Goal: Transaction & Acquisition: Purchase product/service

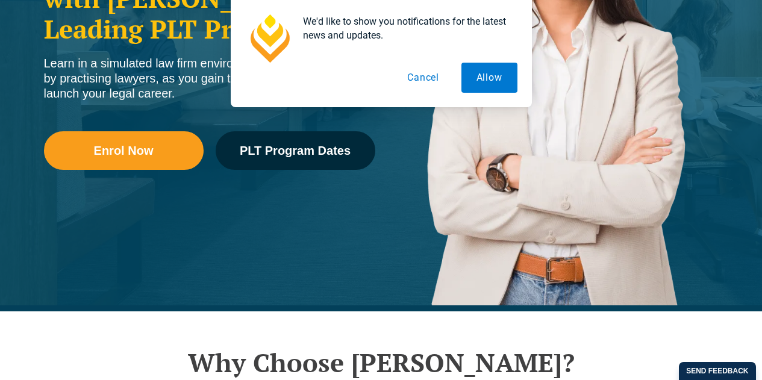
click at [416, 83] on button "Cancel" at bounding box center [423, 78] width 62 height 30
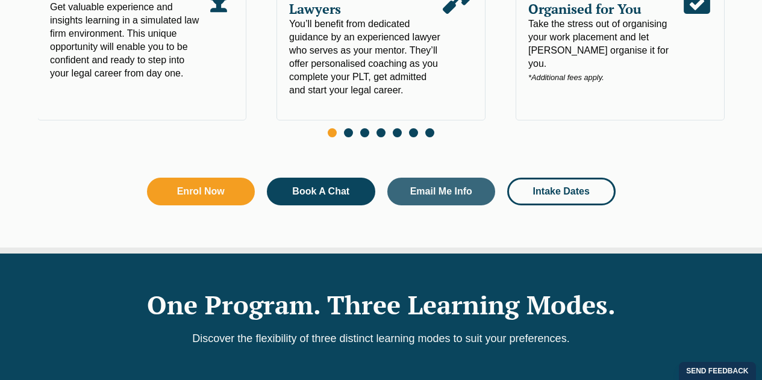
scroll to position [783, 0]
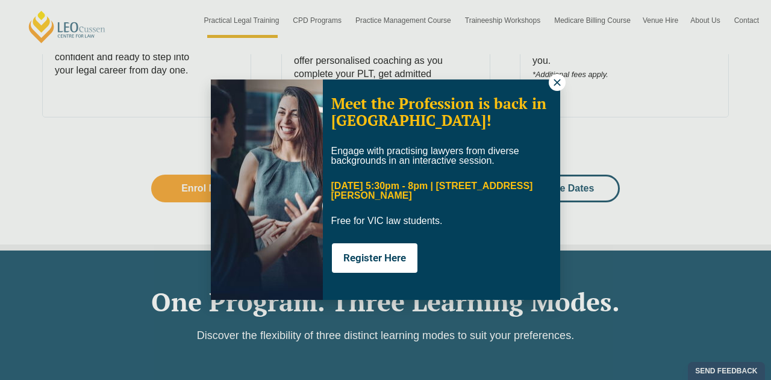
click at [557, 76] on button at bounding box center [557, 82] width 17 height 17
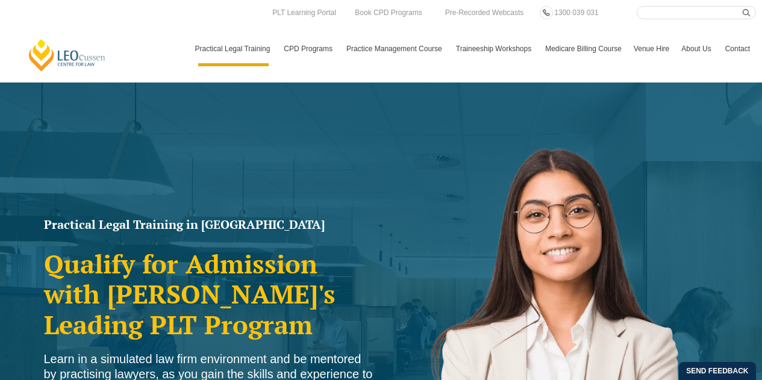
scroll to position [0, 0]
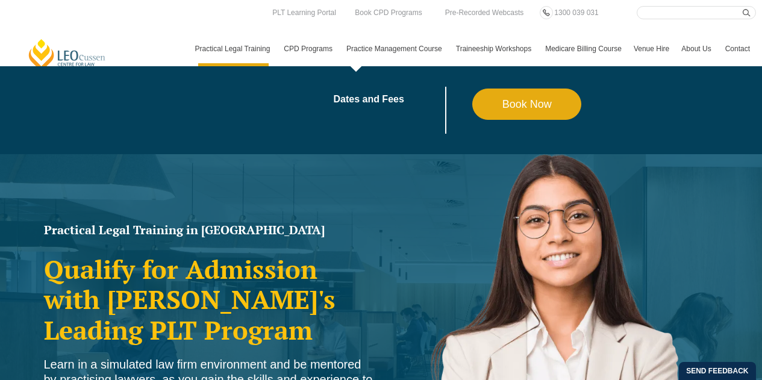
click at [434, 48] on link "Practice Management Course" at bounding box center [395, 48] width 110 height 35
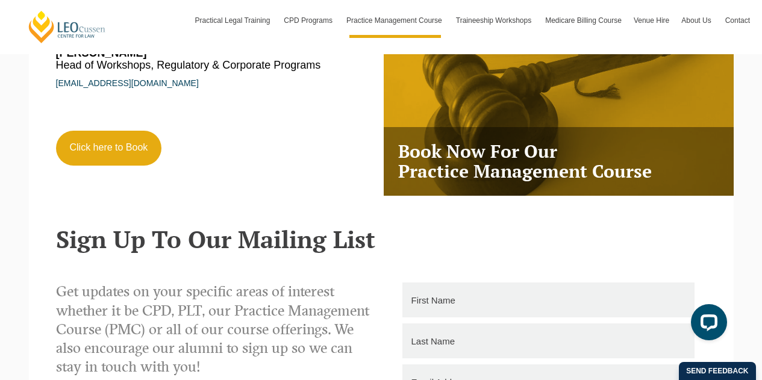
scroll to position [1846, 0]
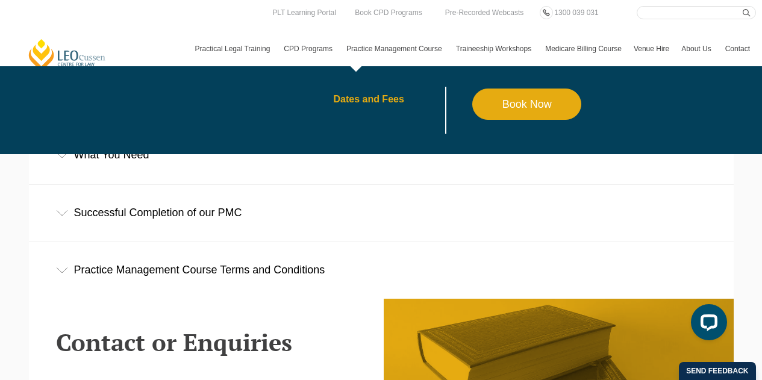
click at [371, 101] on link "Dates and Fees" at bounding box center [402, 100] width 139 height 10
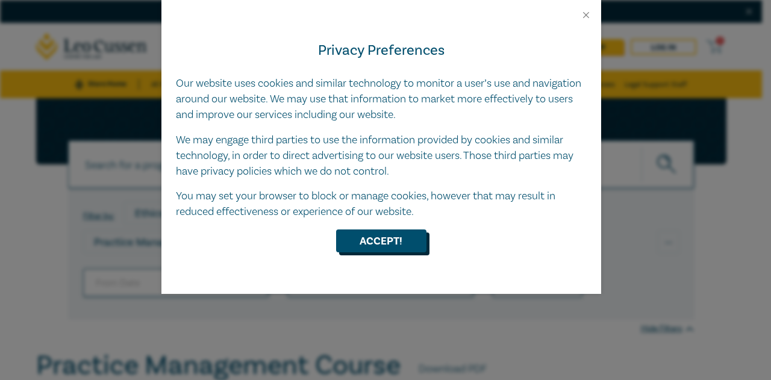
click at [392, 239] on button "Accept!" at bounding box center [381, 240] width 90 height 23
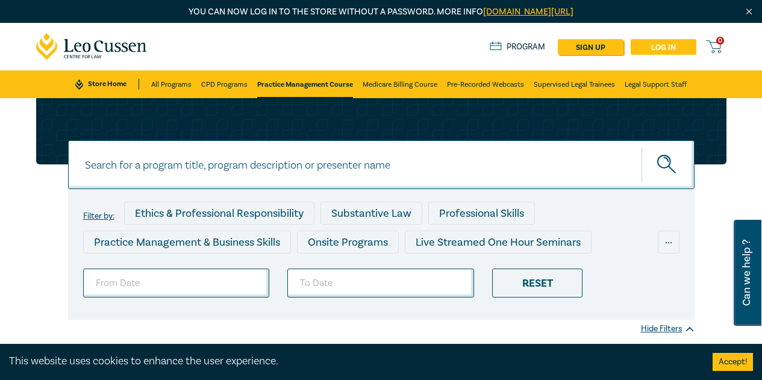
click at [659, 46] on link "Log in" at bounding box center [664, 47] width 66 height 16
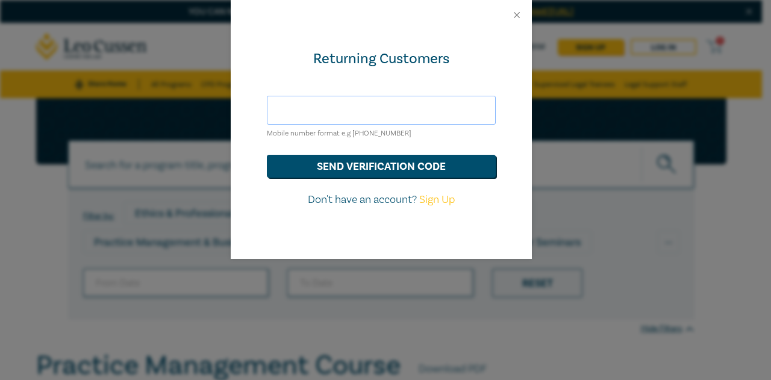
click at [388, 111] on input "text" at bounding box center [381, 110] width 229 height 29
type input "m"
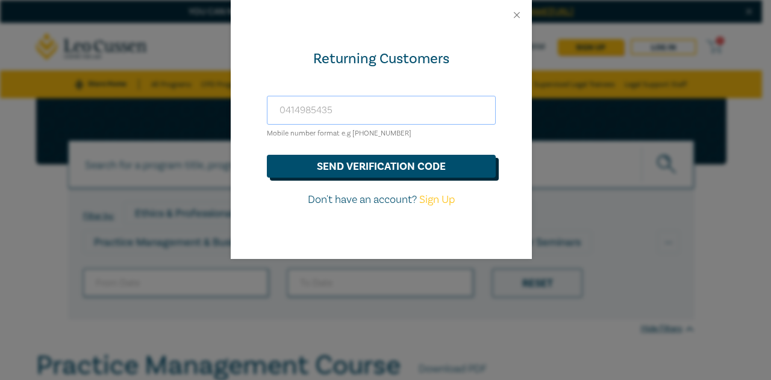
type input "0414985435"
click at [400, 172] on button "send verification code" at bounding box center [381, 166] width 229 height 23
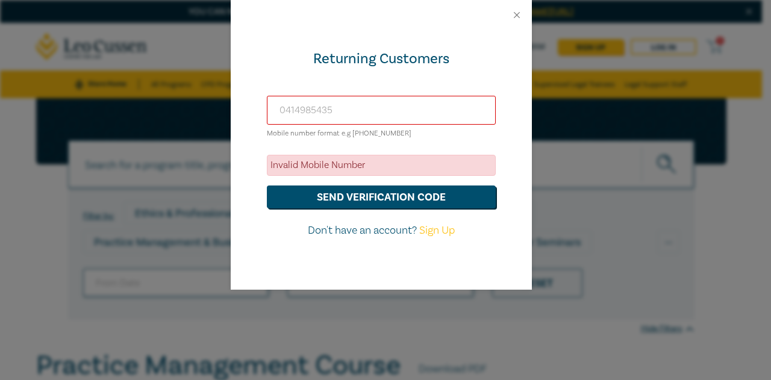
drag, startPoint x: 342, startPoint y: 103, endPoint x: 257, endPoint y: 97, distance: 85.1
click at [257, 97] on div "Returning Customers [PHONE_NUMBER] Mobile number format e.g [PHONE_NUMBER] Inva…" at bounding box center [381, 160] width 301 height 260
click at [517, 19] on button "Close" at bounding box center [516, 15] width 11 height 11
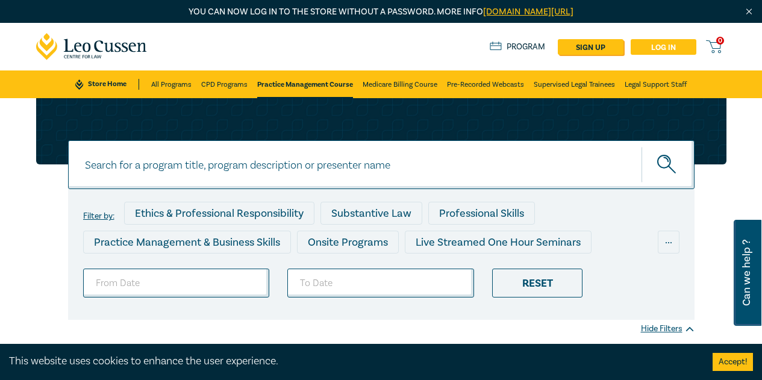
click at [669, 49] on link "Log in" at bounding box center [664, 47] width 66 height 16
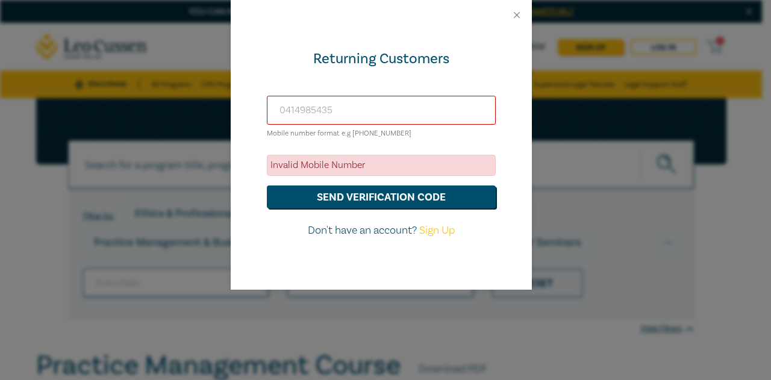
drag, startPoint x: 353, startPoint y: 110, endPoint x: 141, endPoint y: 77, distance: 214.5
click at [141, 77] on div "Returning Customers [PHONE_NUMBER] Mobile number format e.g [PHONE_NUMBER] Inva…" at bounding box center [385, 190] width 771 height 380
click at [517, 16] on button "Close" at bounding box center [516, 15] width 11 height 11
